Goal: Ask a question

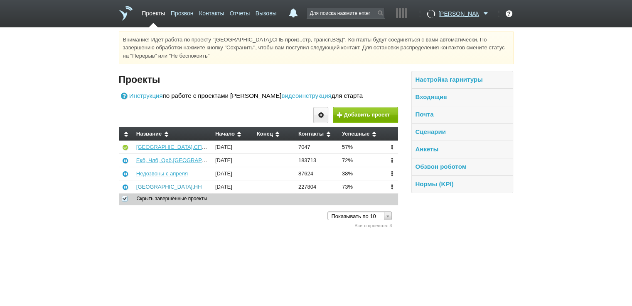
click at [141, 186] on link "[GEOGRAPHIC_DATA],НН" at bounding box center [169, 187] width 66 height 6
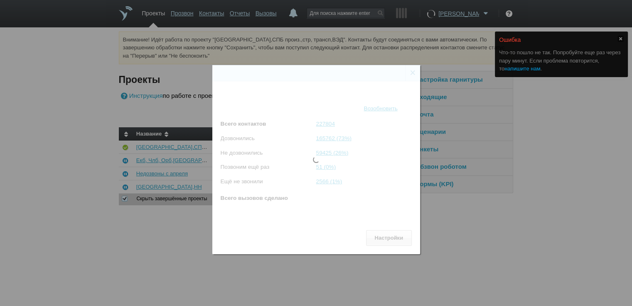
click at [515, 68] on link "напишите нам" at bounding box center [522, 69] width 36 height 6
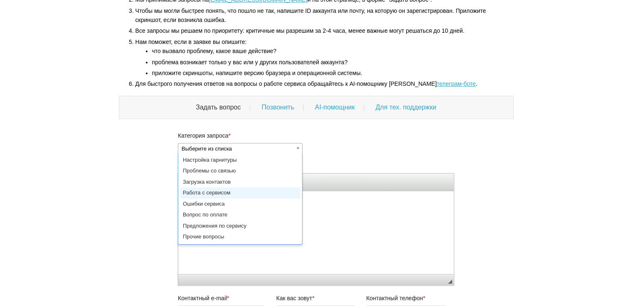
scroll to position [0, 2]
select select "Работа с сервисом"
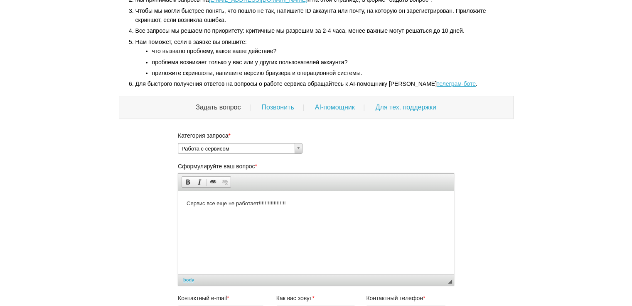
scroll to position [197, 0]
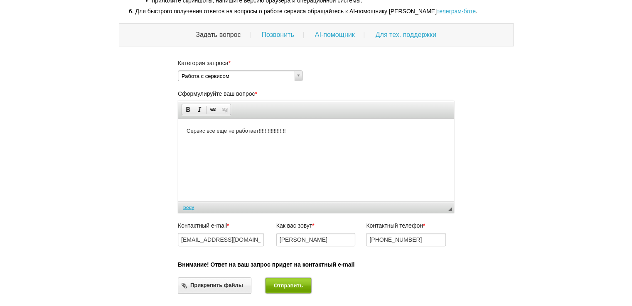
click at [291, 287] on button "Отправить" at bounding box center [288, 285] width 46 height 15
select select
